Goal: Task Accomplishment & Management: Use online tool/utility

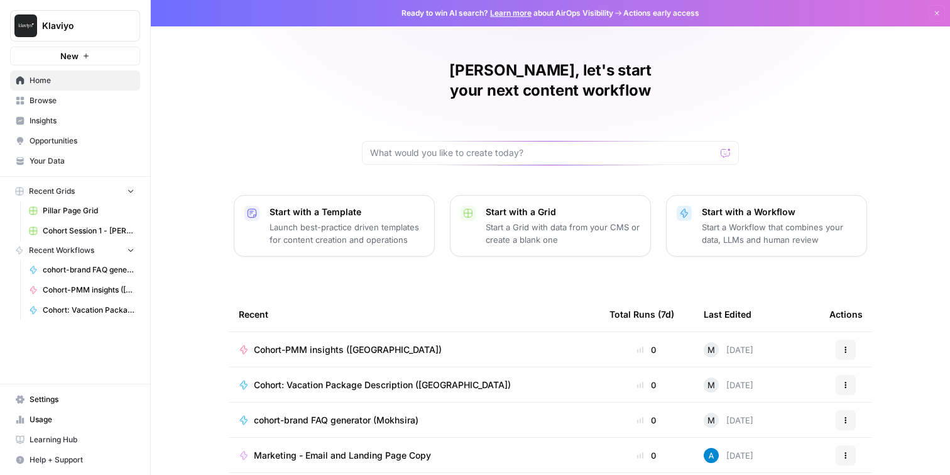
click at [58, 97] on span "Browse" at bounding box center [82, 100] width 105 height 11
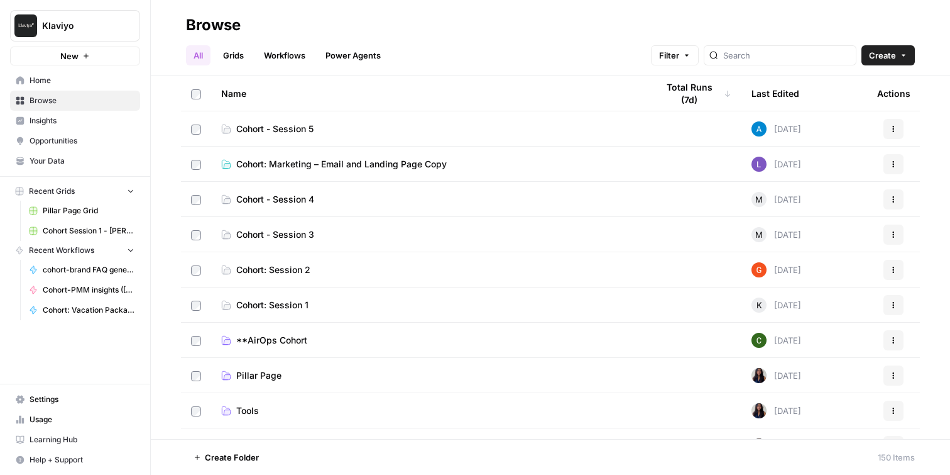
click at [287, 53] on link "Workflows" at bounding box center [284, 55] width 57 height 20
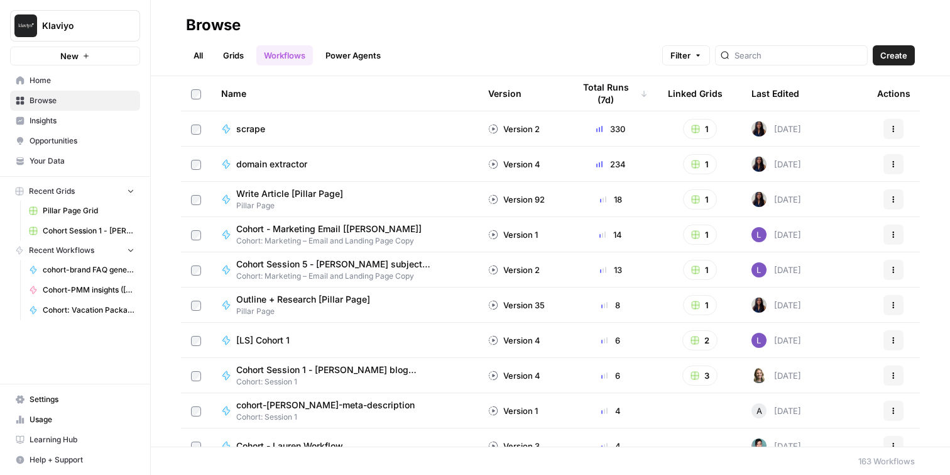
click at [200, 58] on link "All" at bounding box center [198, 55] width 25 height 20
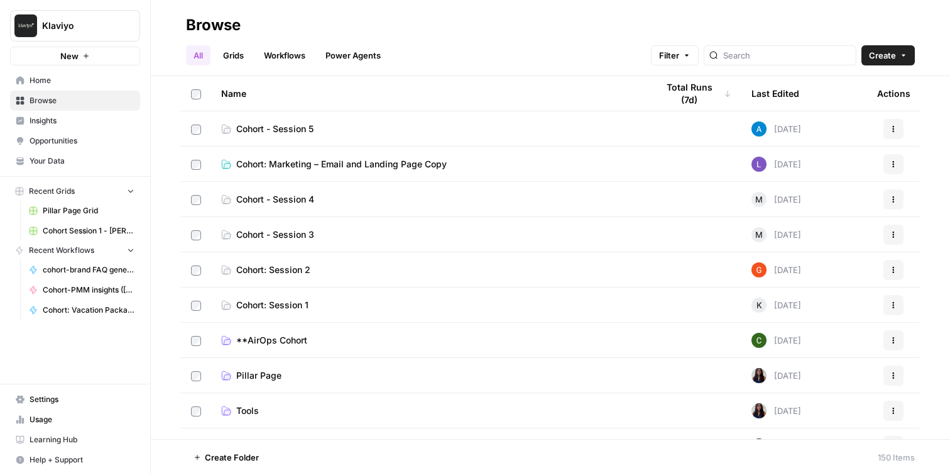
click at [292, 196] on span "Cohort - Session 4" at bounding box center [275, 199] width 78 height 13
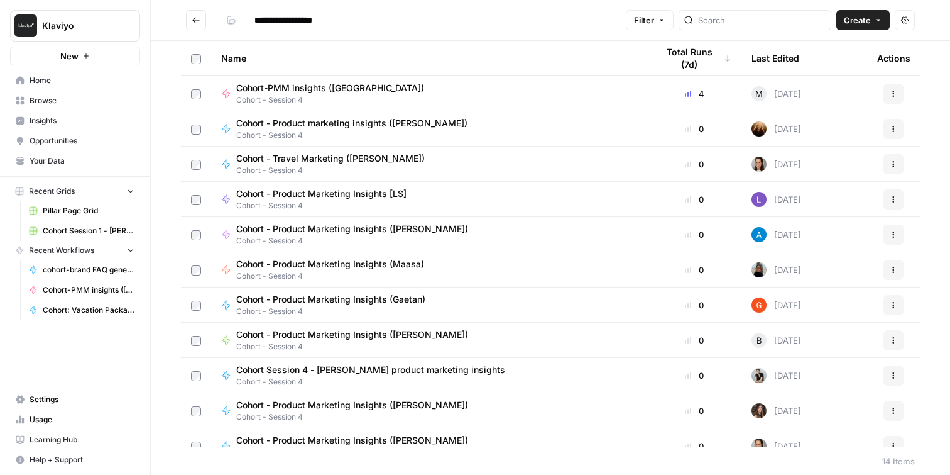
click at [346, 85] on span "Cohort-PMM insights ([GEOGRAPHIC_DATA])" at bounding box center [330, 88] width 188 height 13
click at [346, 85] on div "**********" at bounding box center [550, 237] width 799 height 475
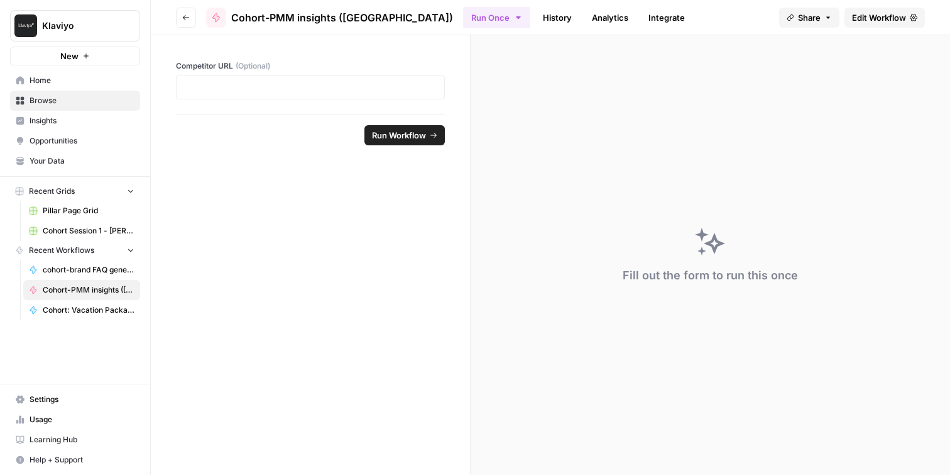
click at [886, 18] on span "Edit Workflow" at bounding box center [879, 17] width 54 height 13
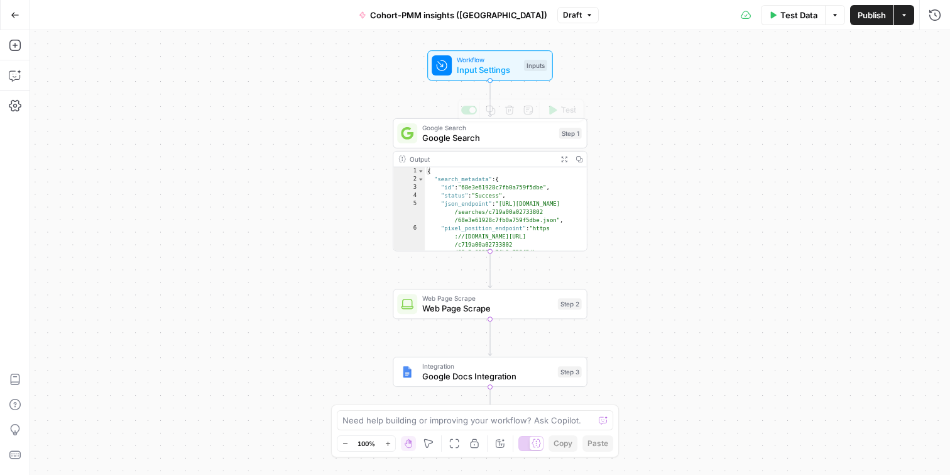
click at [437, 128] on span "Google Search" at bounding box center [488, 128] width 132 height 10
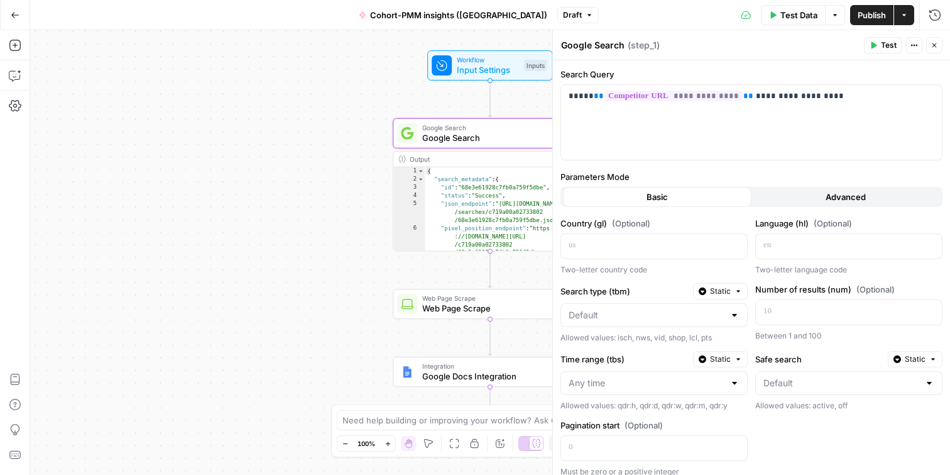
click at [424, 213] on div "5" at bounding box center [408, 212] width 31 height 25
click at [806, 189] on button "Advanced" at bounding box center [846, 197] width 189 height 20
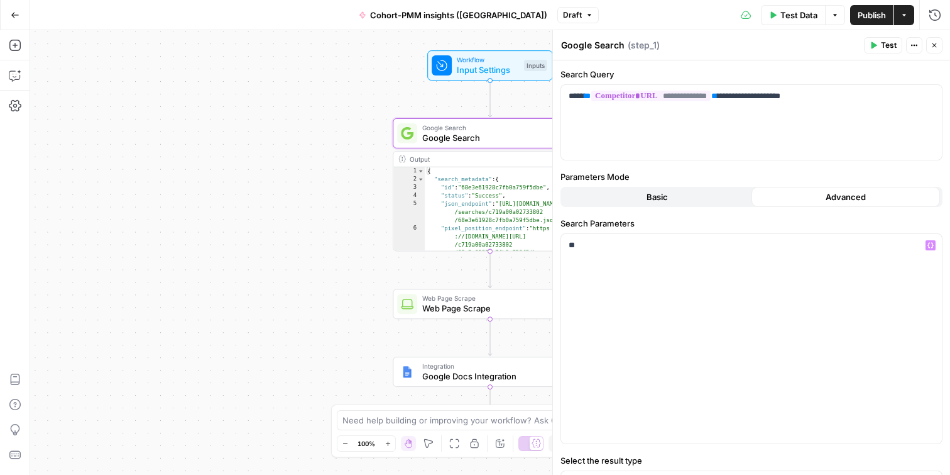
click at [665, 202] on span "Basic" at bounding box center [657, 196] width 21 height 13
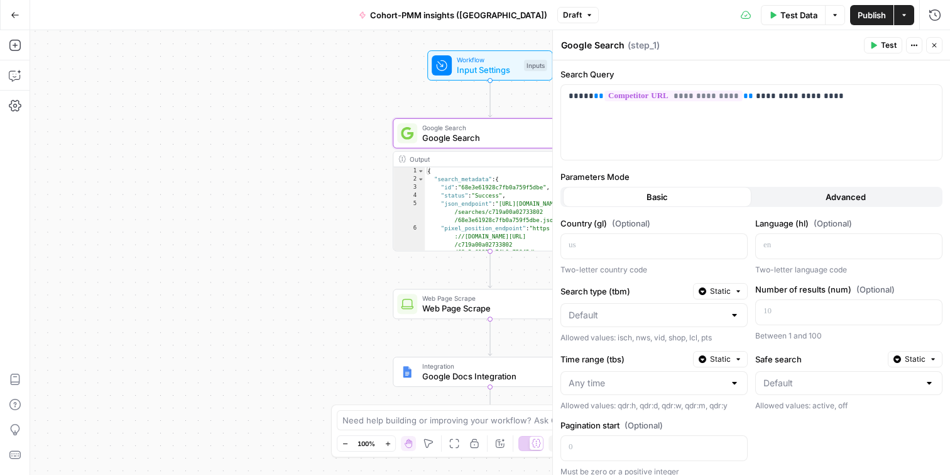
scroll to position [90, 0]
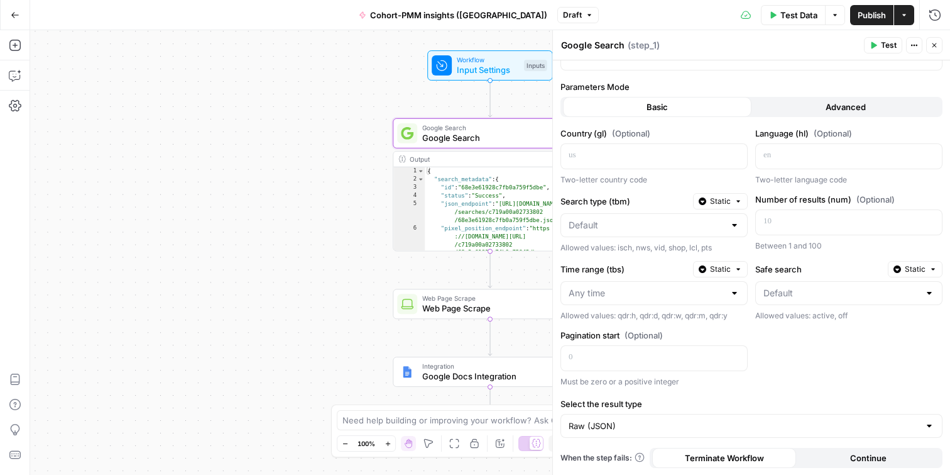
click at [343, 209] on div "Workflow Input Settings Inputs Google Search Google Search Step 1 Output Expand…" at bounding box center [490, 252] width 920 height 444
click at [458, 143] on span "Google Search" at bounding box center [488, 137] width 132 height 13
type textarea "**********"
click at [439, 228] on div "{ "search_metadata" : { "id" : "68e3e61928c7fb0a759f5dbe" , "status" : "Success…" at bounding box center [506, 234] width 162 height 134
click at [935, 46] on icon "button" at bounding box center [935, 45] width 4 height 4
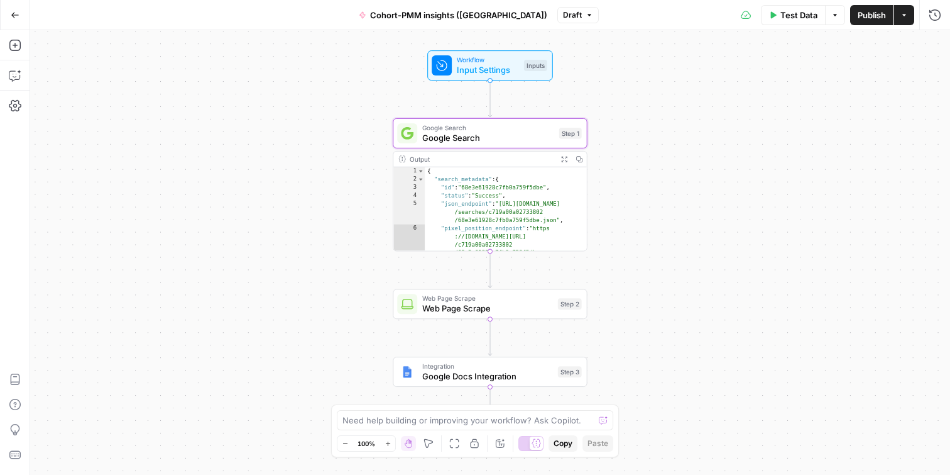
click at [478, 305] on span "Web Page Scrape" at bounding box center [487, 308] width 131 height 13
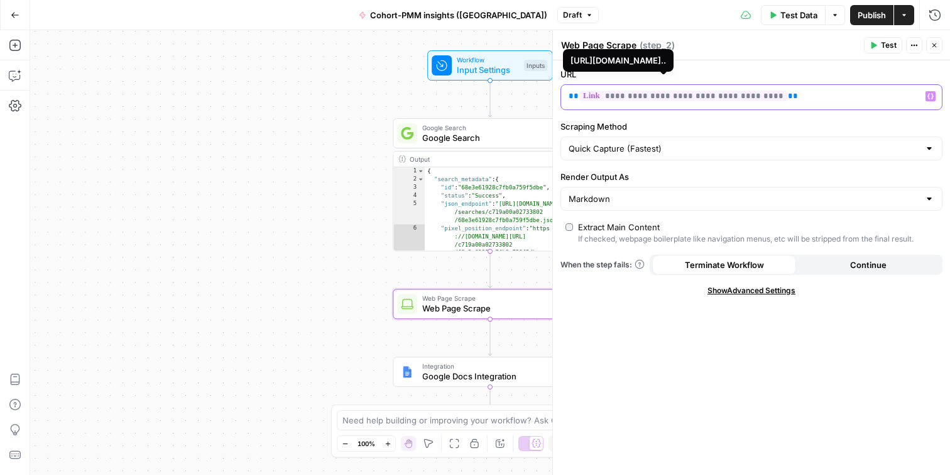
click at [708, 98] on span "**********" at bounding box center [683, 96] width 208 height 11
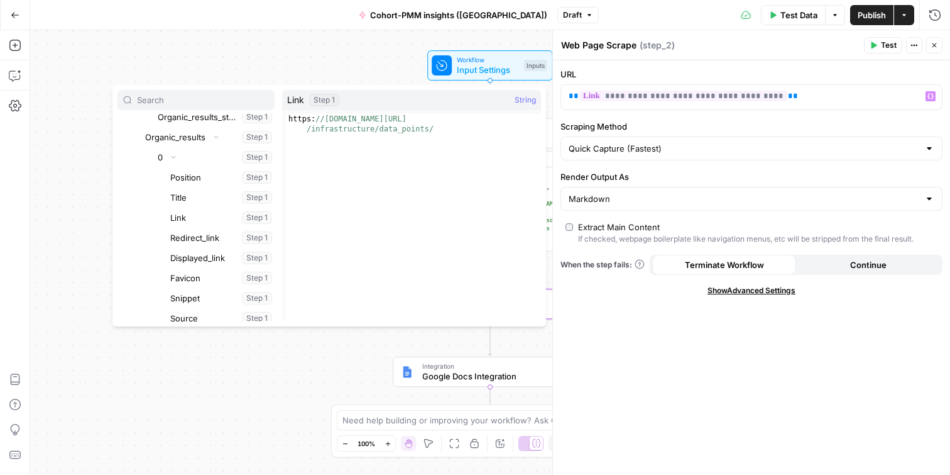
click at [790, 18] on span "Test Data" at bounding box center [799, 15] width 37 height 13
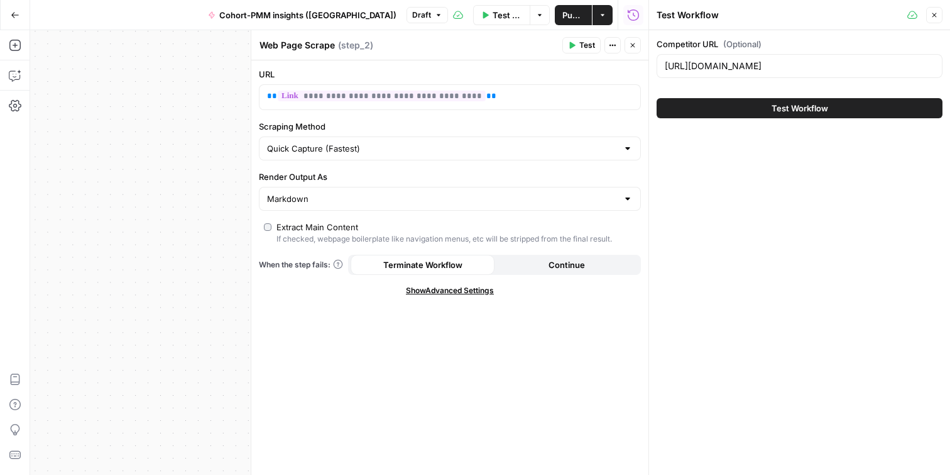
click at [800, 107] on span "Test Workflow" at bounding box center [800, 108] width 57 height 13
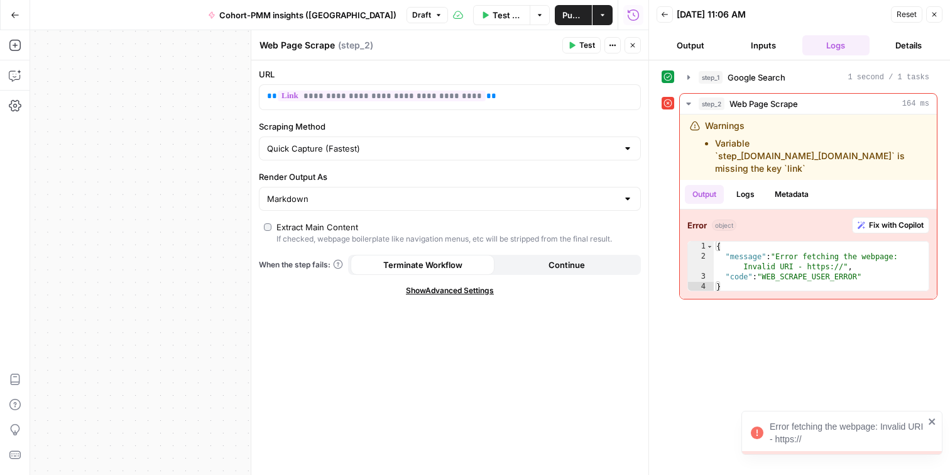
click at [935, 419] on icon "close" at bounding box center [932, 421] width 9 height 10
